Goal: Find specific page/section: Find specific page/section

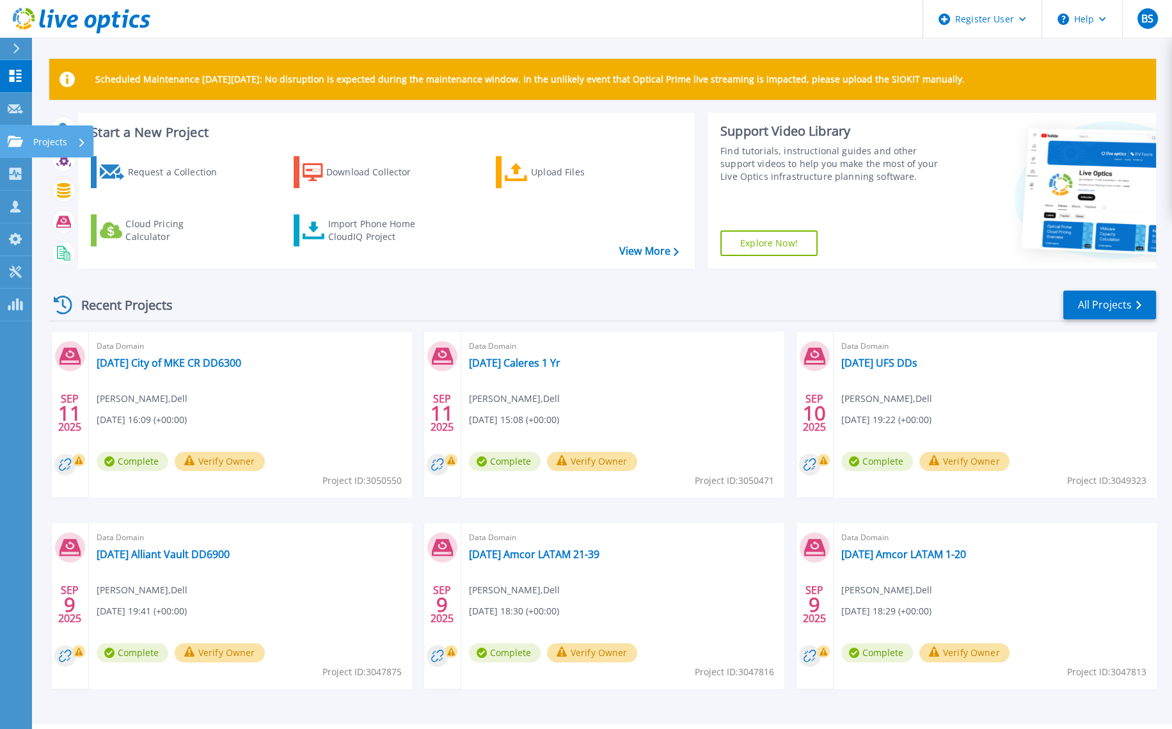
click at [40, 140] on p "Projects" at bounding box center [50, 141] width 34 height 33
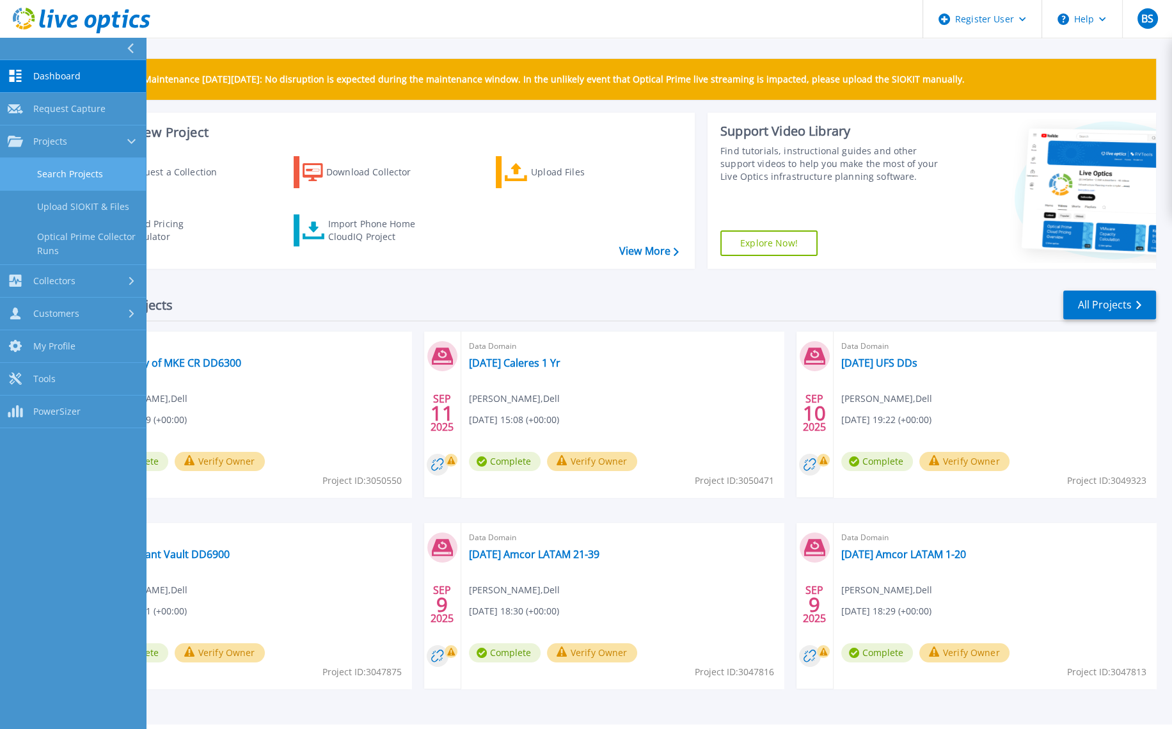
click at [68, 164] on link "Search Projects" at bounding box center [73, 174] width 146 height 33
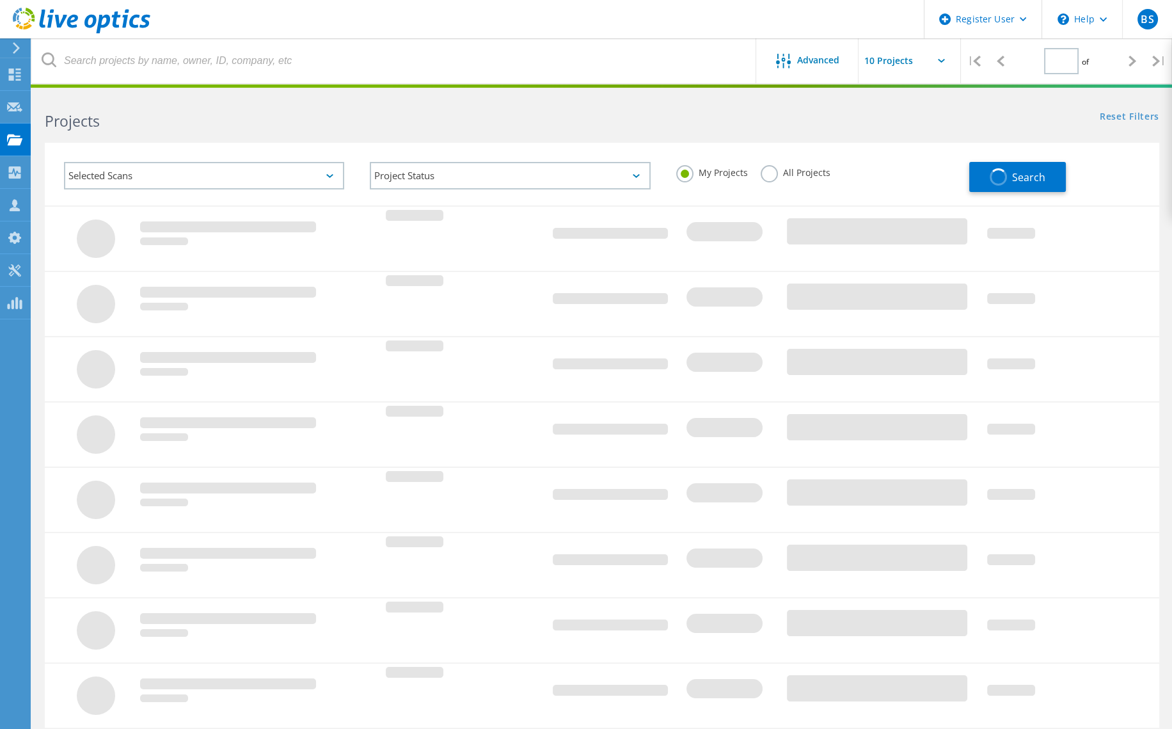
type input "1"
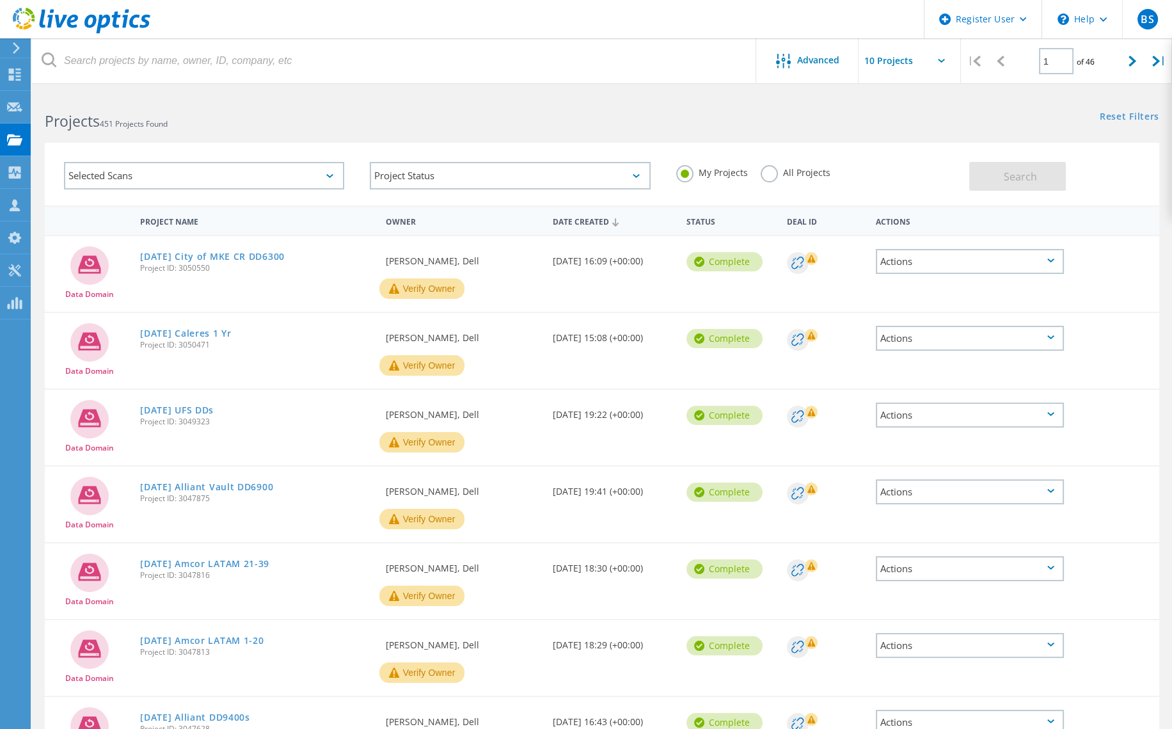
click at [773, 172] on label "All Projects" at bounding box center [796, 171] width 70 height 12
click at [0, 0] on input "All Projects" at bounding box center [0, 0] width 0 height 0
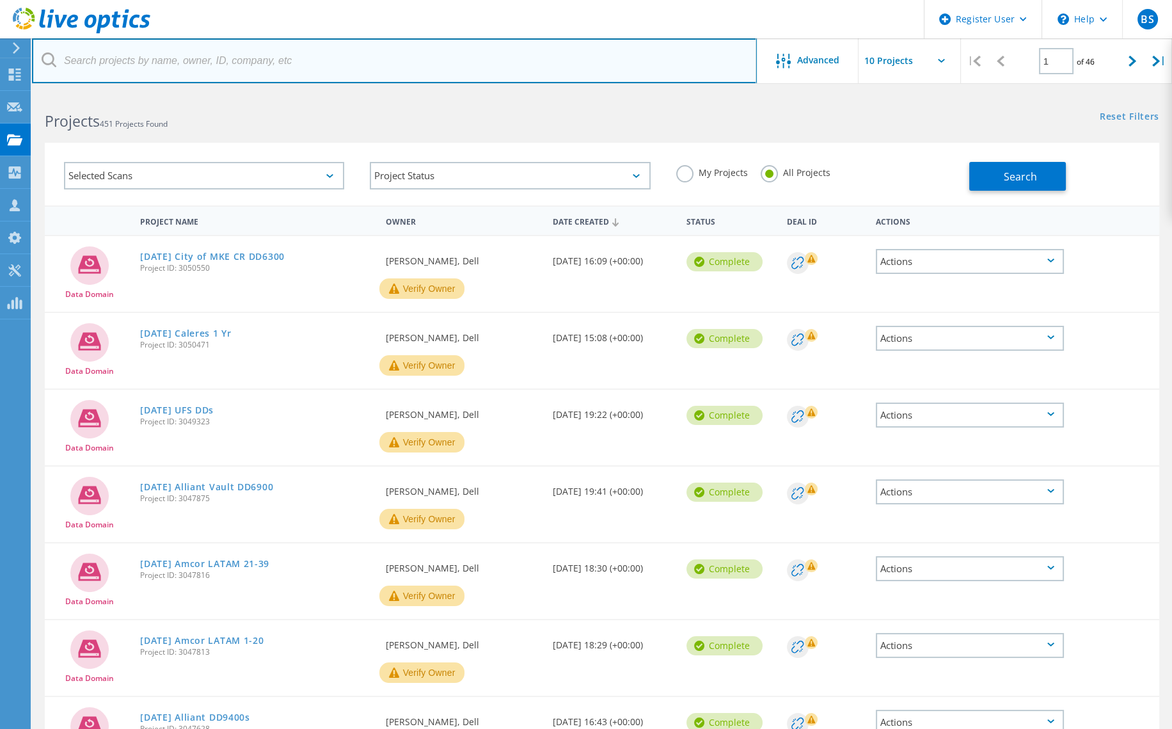
click at [237, 61] on input "text" at bounding box center [394, 60] width 725 height 45
type input "alliant"
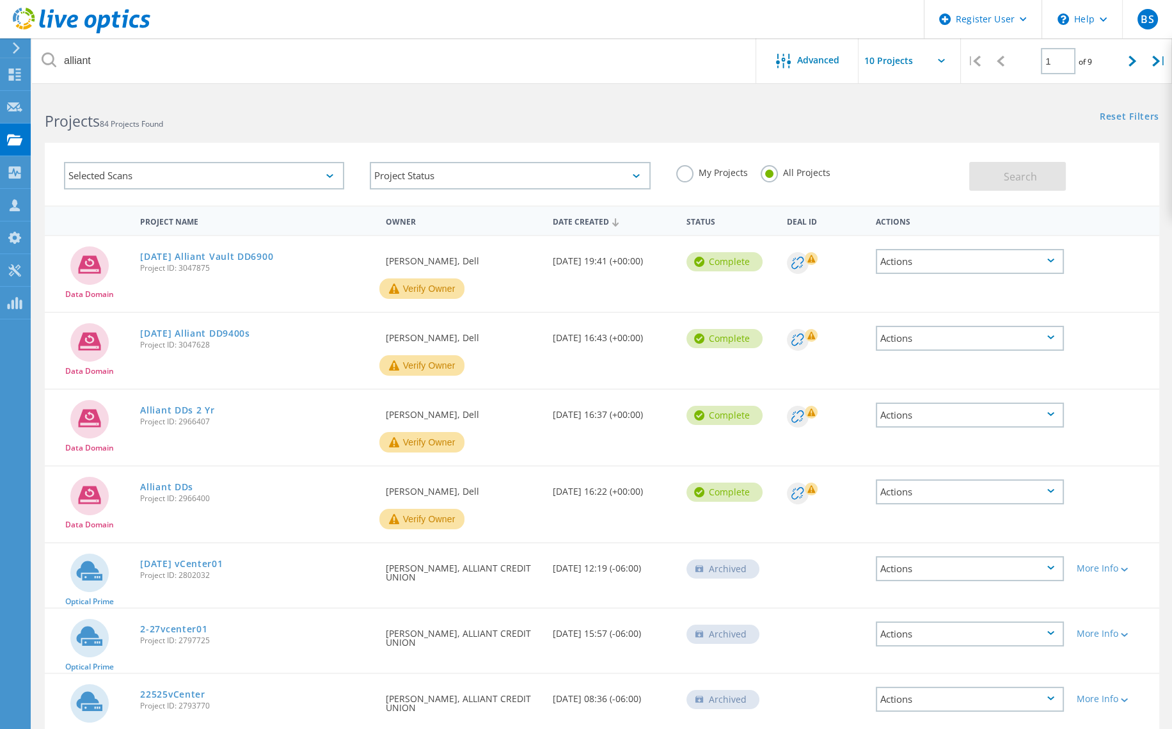
click at [946, 58] on input "text" at bounding box center [923, 60] width 128 height 45
click at [901, 150] on div "Show 40 Projects" at bounding box center [922, 157] width 127 height 21
type input "Show 40 Projects"
